Goal: Navigation & Orientation: Find specific page/section

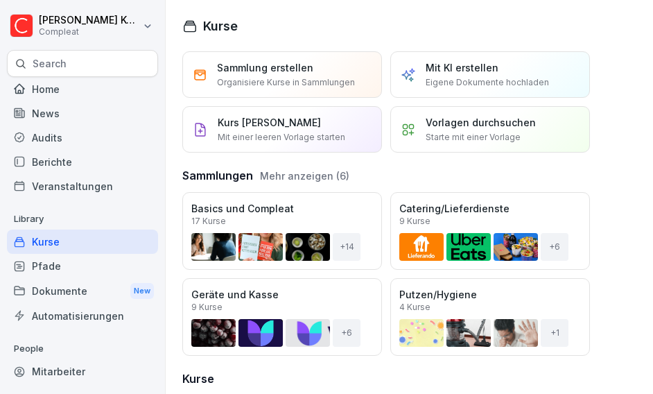
scroll to position [55, 0]
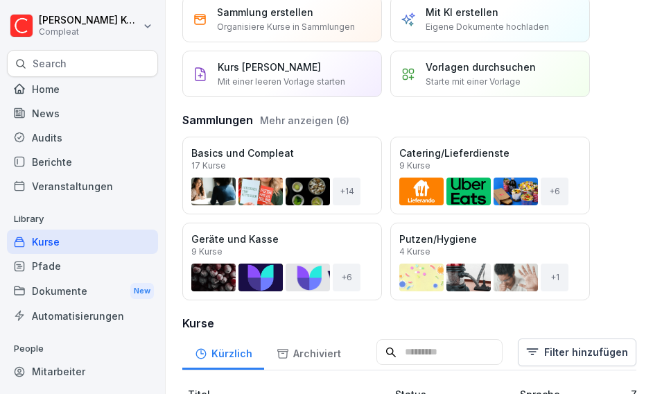
click at [92, 238] on div "Kurse" at bounding box center [82, 241] width 151 height 24
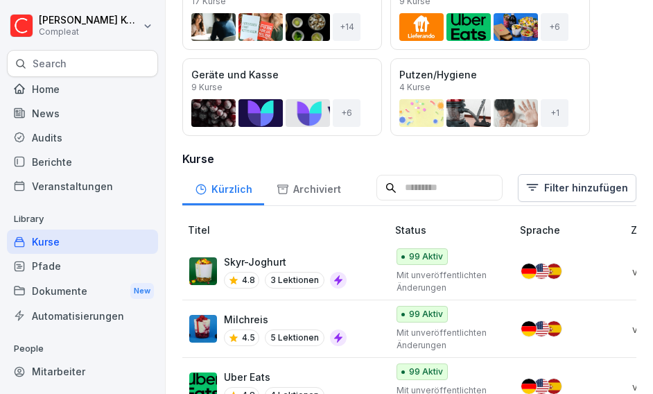
scroll to position [231, 0]
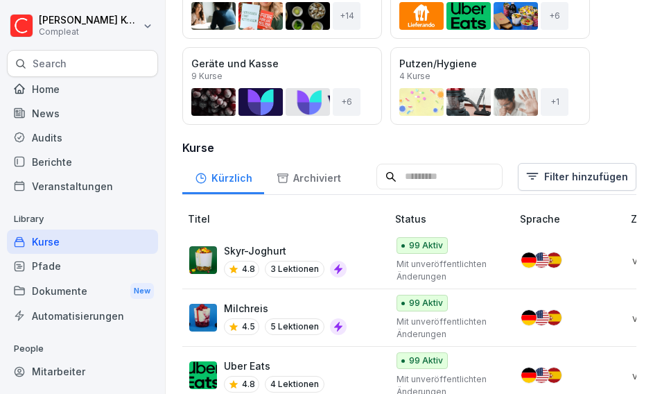
click at [424, 173] on input at bounding box center [439, 177] width 126 height 26
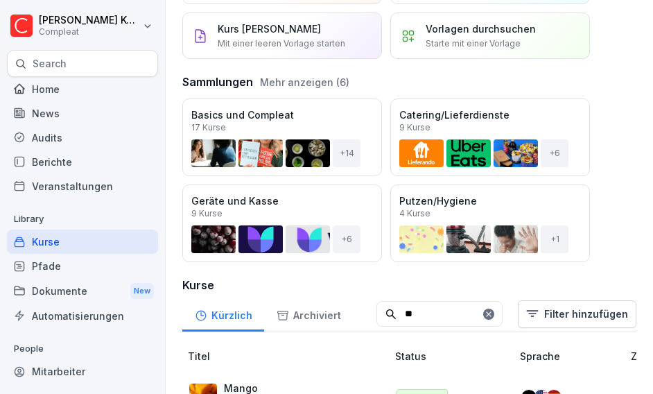
scroll to position [137, 0]
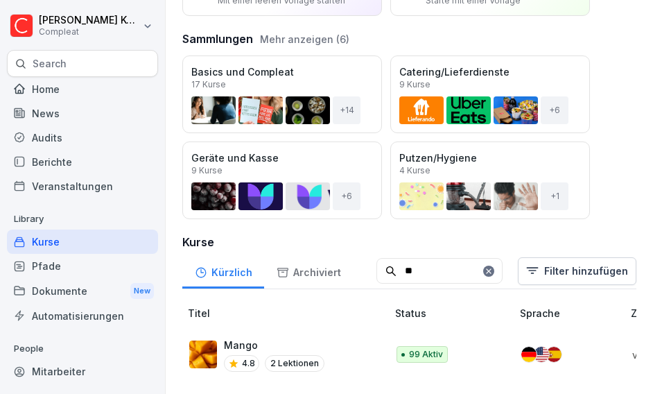
type input "*"
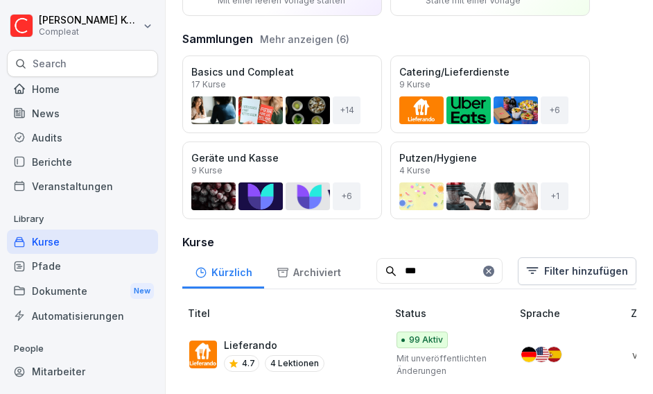
type input "***"
click at [493, 268] on icon at bounding box center [489, 271] width 8 height 8
click at [494, 268] on input at bounding box center [439, 271] width 126 height 26
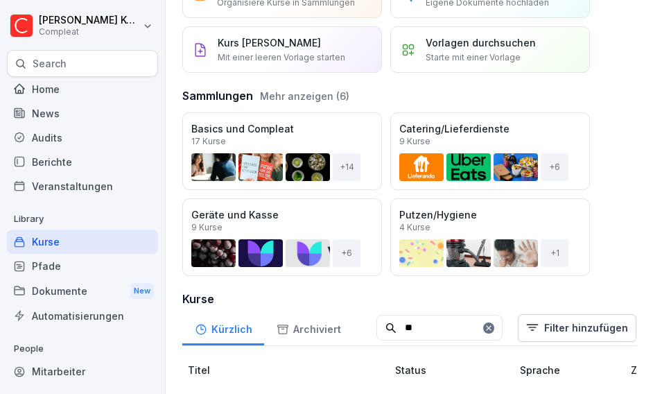
scroll to position [360, 0]
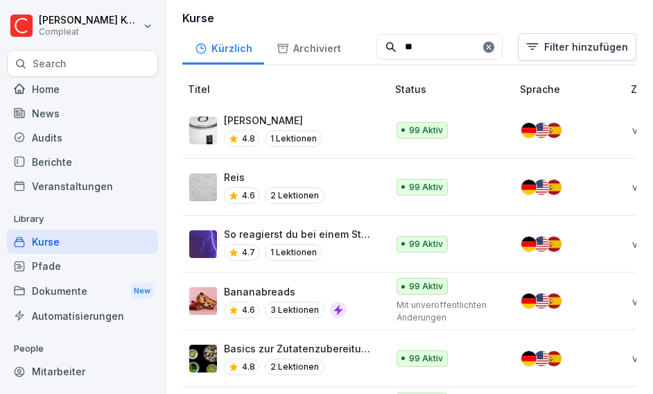
type input "*"
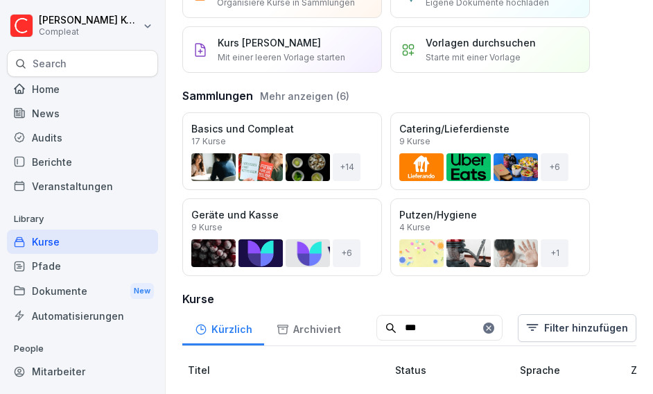
scroll to position [80, 0]
type input "***"
click at [493, 331] on icon at bounding box center [489, 328] width 8 height 8
click at [0, 0] on div "Öffnen" at bounding box center [0, 0] width 0 height 0
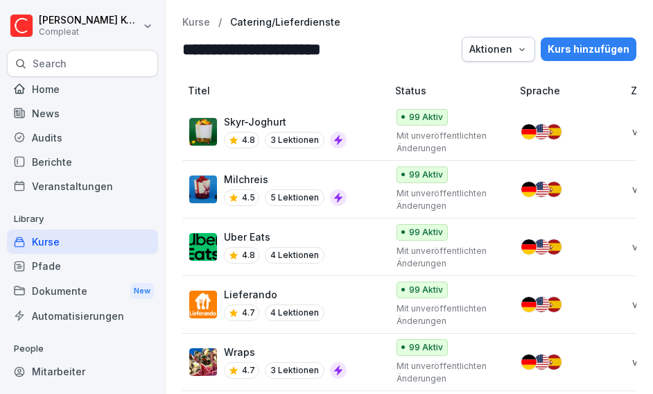
click at [83, 238] on div "Kurse" at bounding box center [82, 241] width 151 height 24
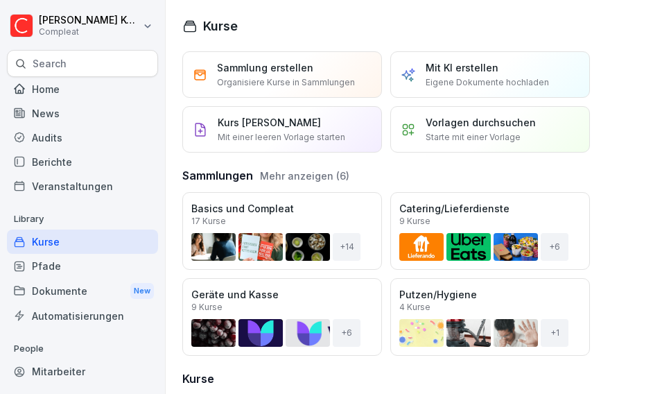
click at [0, 0] on div "Öffnen" at bounding box center [0, 0] width 0 height 0
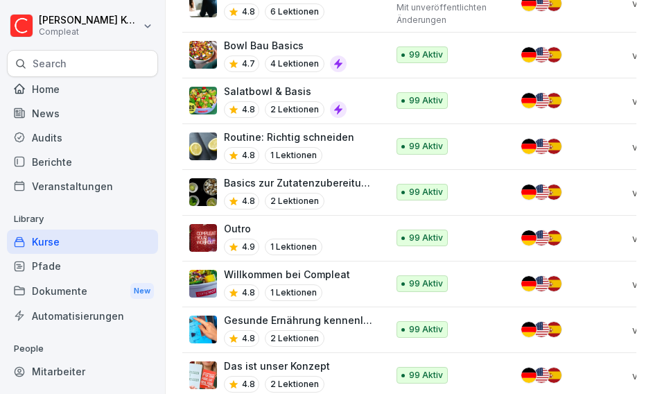
scroll to position [593, 0]
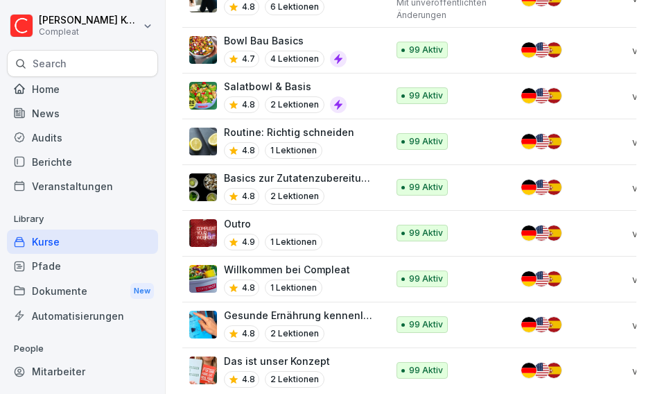
click at [94, 240] on div "Kurse" at bounding box center [82, 241] width 151 height 24
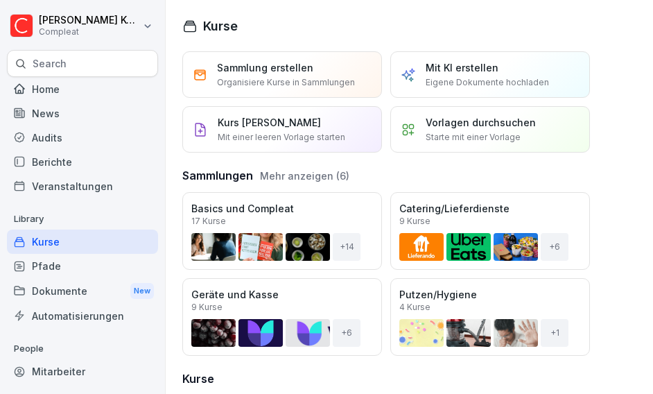
click at [332, 174] on button "Mehr anzeigen (6)" at bounding box center [304, 175] width 89 height 15
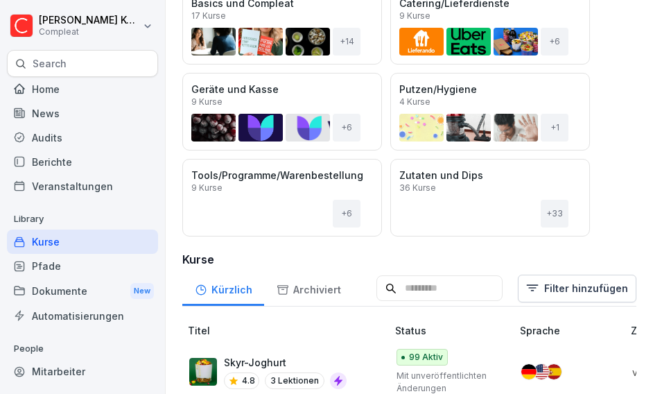
scroll to position [213, 0]
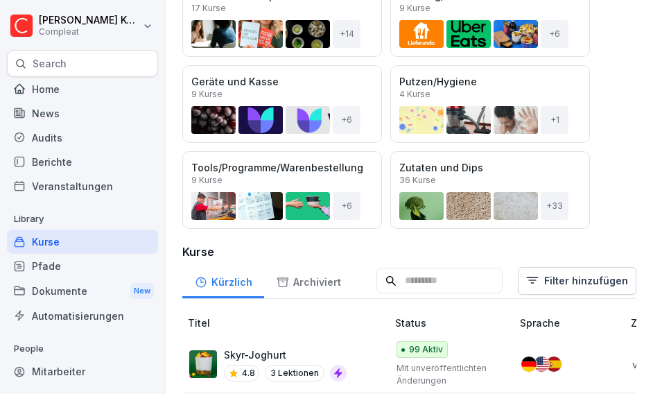
click at [0, 0] on button "Öffnen" at bounding box center [0, 0] width 0 height 0
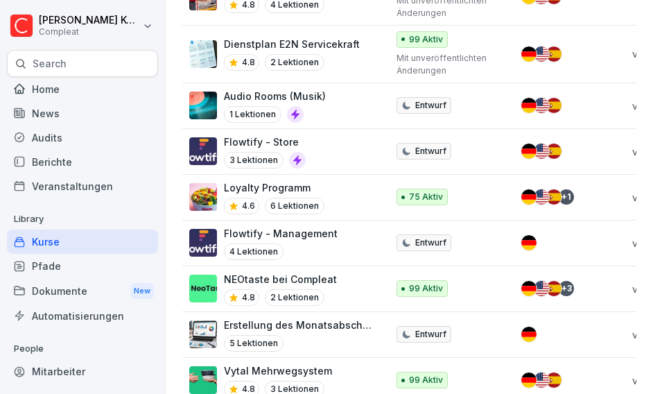
scroll to position [150, 0]
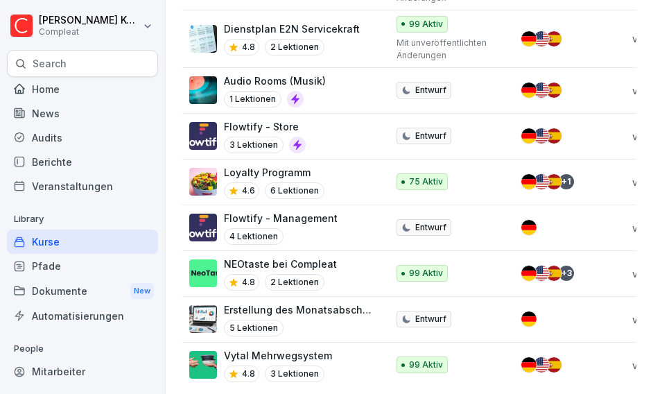
click at [346, 266] on div "NEOtaste bei Compleat 4.8 2 Lektionen" at bounding box center [281, 274] width 184 height 34
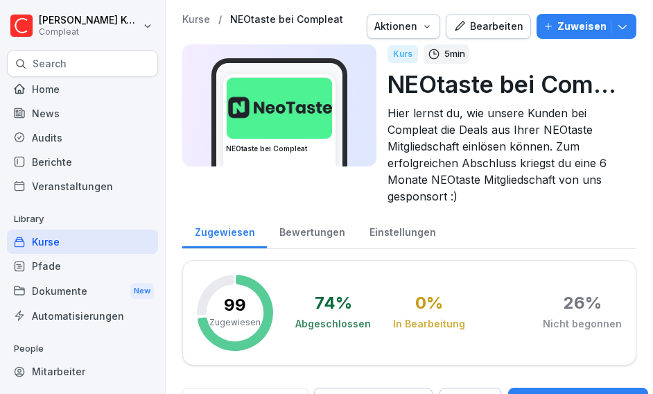
click at [501, 24] on div "Bearbeiten" at bounding box center [488, 26] width 70 height 15
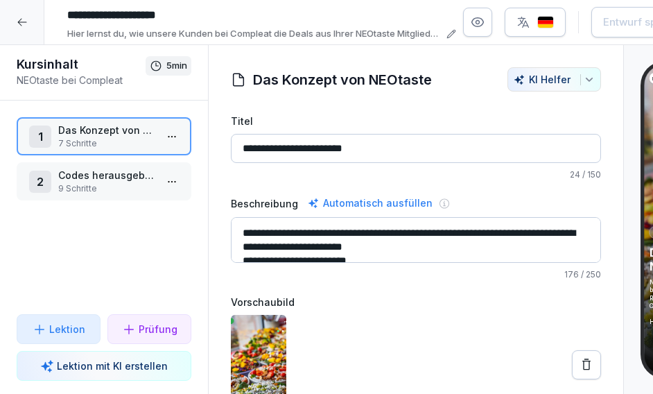
click at [150, 178] on p "Codes herausgeben" at bounding box center [106, 175] width 97 height 15
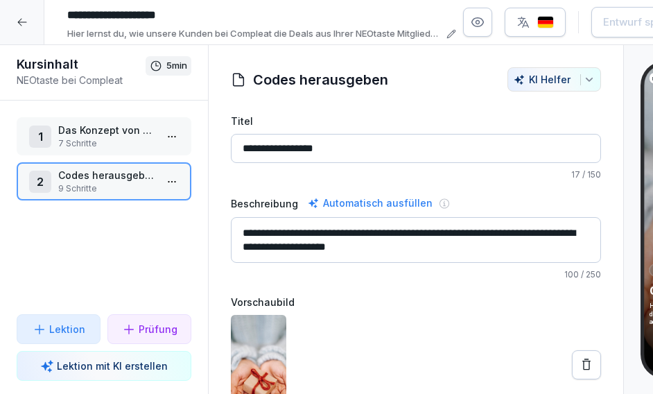
click at [19, 31] on div at bounding box center [22, 22] width 44 height 44
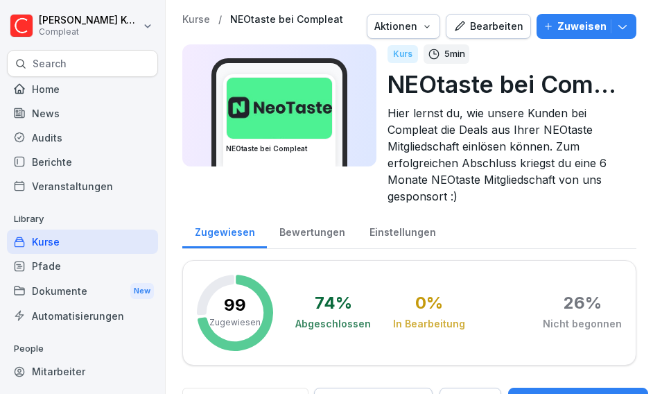
click at [78, 237] on div "Kurse" at bounding box center [82, 241] width 151 height 24
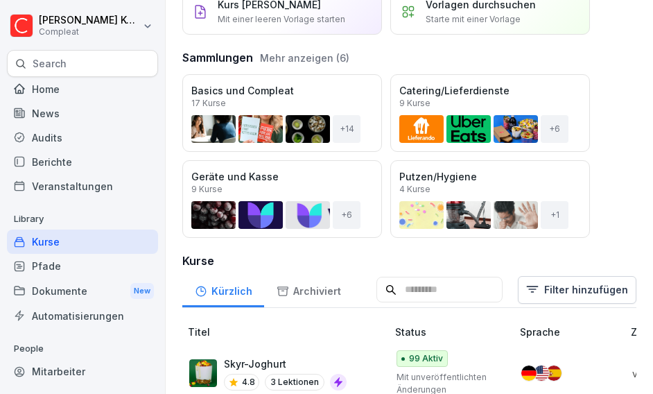
scroll to position [139, 0]
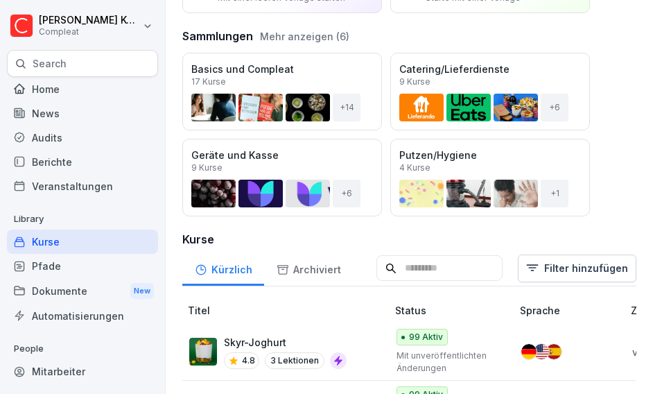
click at [416, 256] on input at bounding box center [439, 268] width 126 height 26
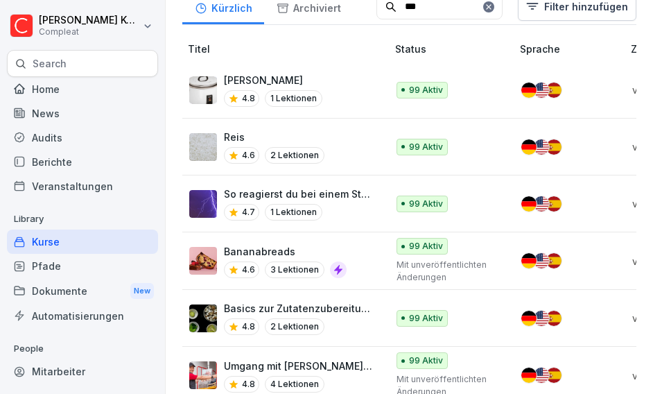
scroll to position [80, 0]
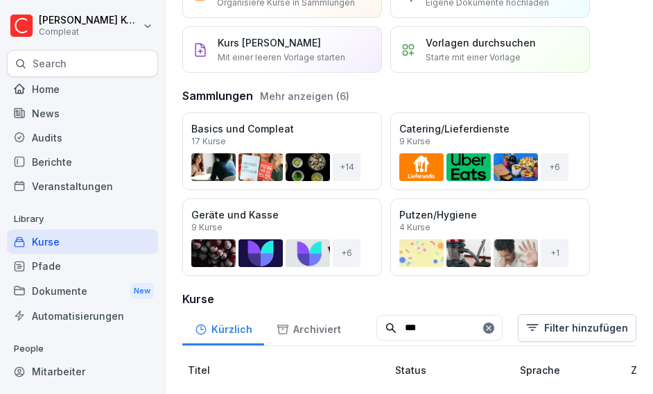
type input "***"
click at [494, 328] on div at bounding box center [488, 327] width 11 height 11
click at [113, 238] on div "Kurse" at bounding box center [82, 241] width 151 height 24
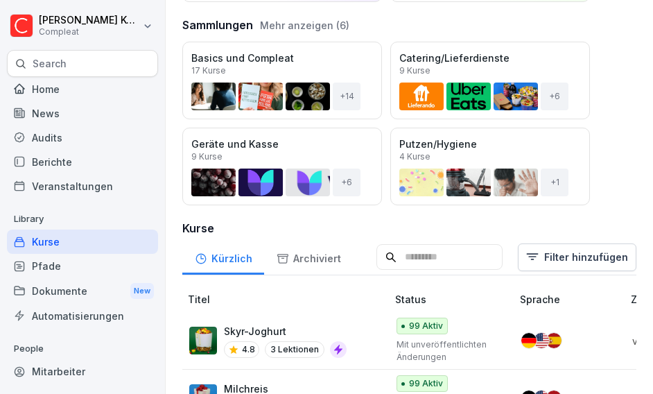
scroll to position [166, 0]
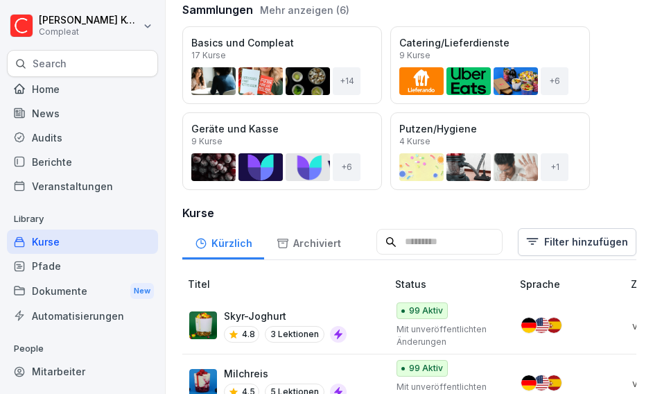
click at [306, 237] on div "Archiviert" at bounding box center [308, 241] width 89 height 35
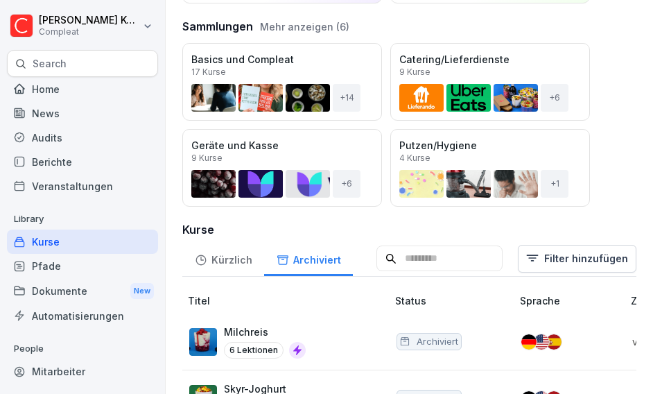
scroll to position [338, 0]
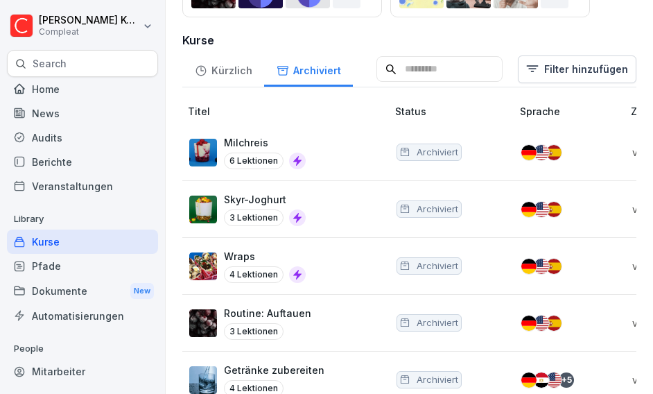
click at [236, 65] on div "Kürzlich" at bounding box center [223, 68] width 82 height 35
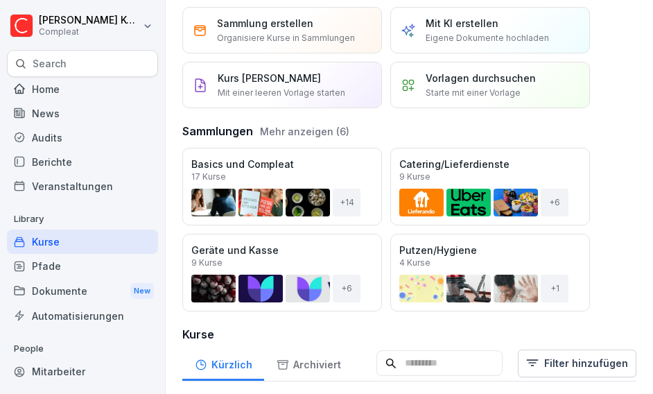
scroll to position [17, 0]
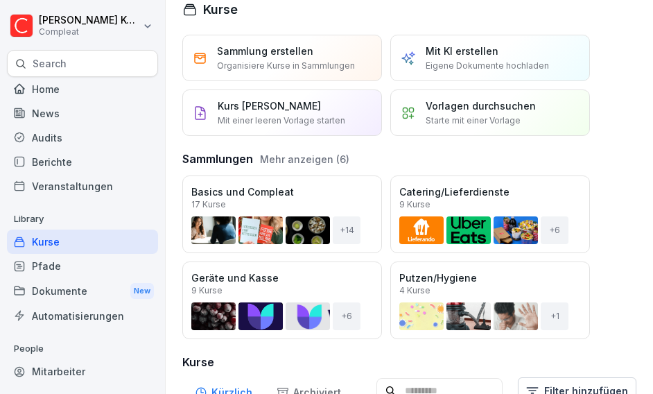
click at [87, 229] on p "Library" at bounding box center [82, 219] width 151 height 22
click at [85, 241] on div "Kurse" at bounding box center [82, 241] width 151 height 24
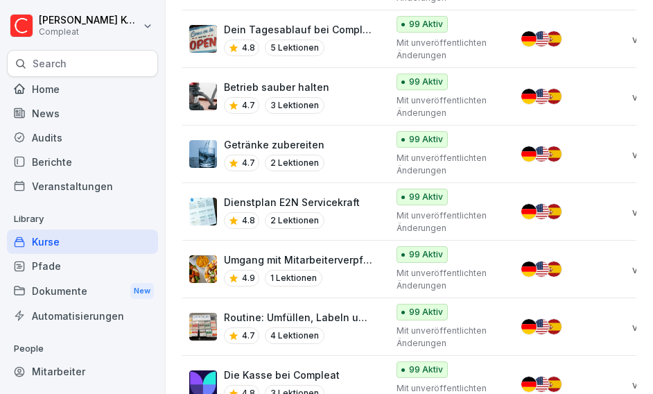
scroll to position [1217, 0]
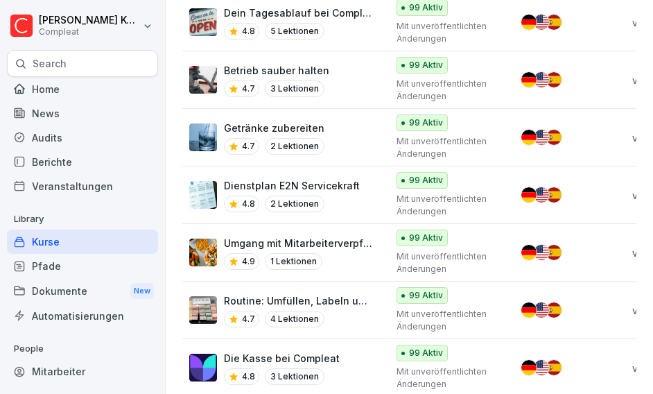
click at [57, 271] on div "Pfade" at bounding box center [82, 266] width 151 height 24
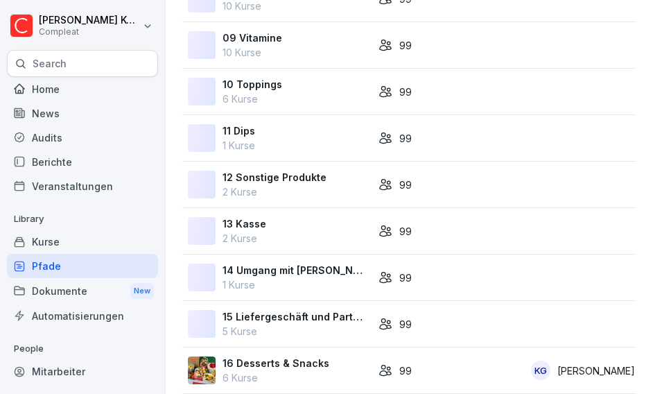
scroll to position [539, 0]
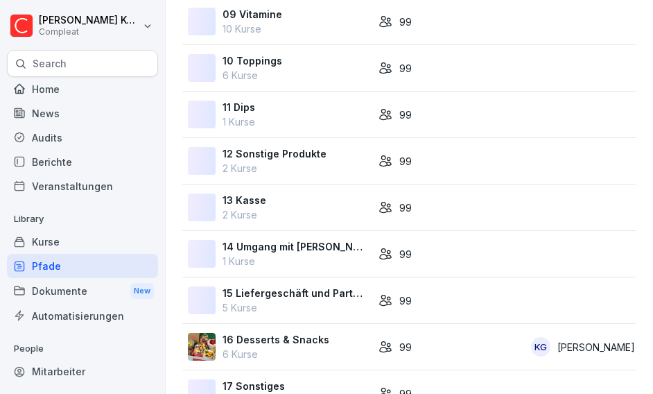
click at [253, 293] on p "15 Liefergeschäft und Partner" at bounding box center [295, 293] width 145 height 15
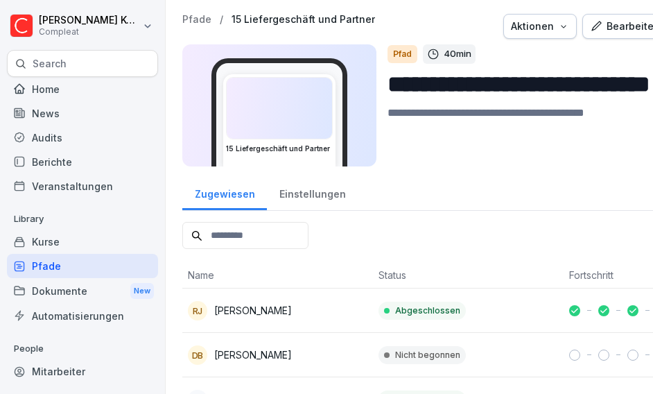
click at [624, 22] on div "Bearbeiten" at bounding box center [625, 26] width 70 height 15
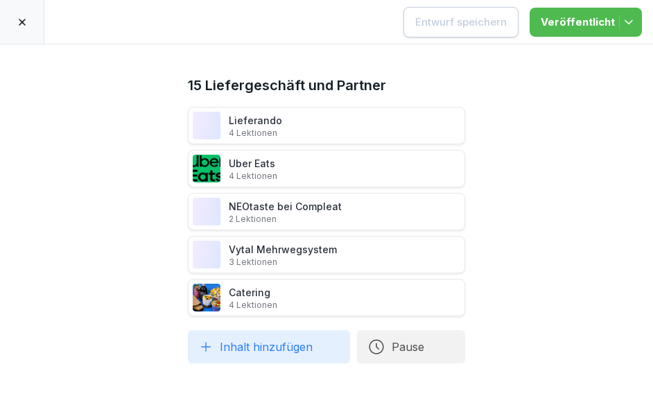
click at [21, 22] on icon at bounding box center [22, 22] width 7 height 7
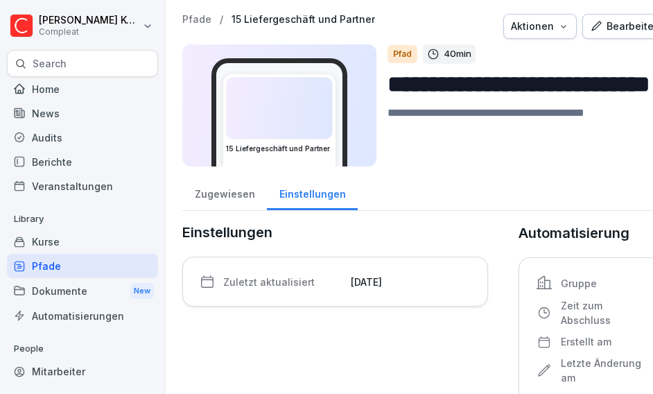
click at [67, 266] on div "Pfade" at bounding box center [82, 266] width 151 height 24
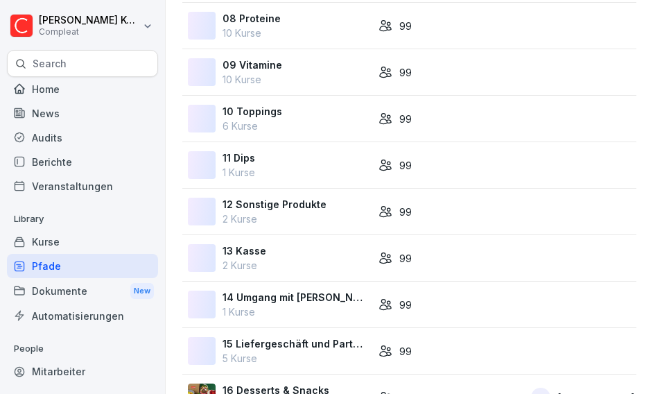
scroll to position [758, 0]
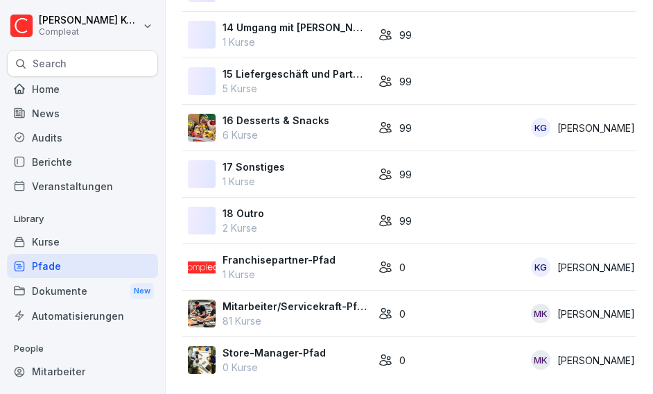
click at [69, 242] on div "Kurse" at bounding box center [82, 241] width 151 height 24
